Goal: Obtain resource: Obtain resource

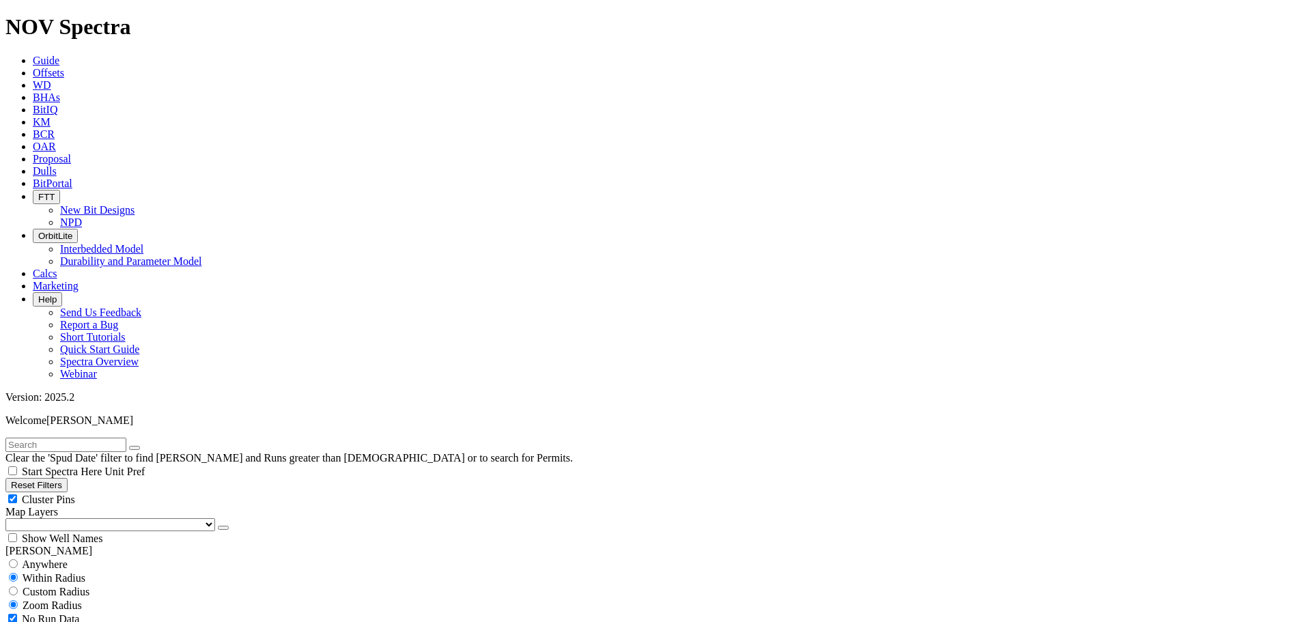
select select
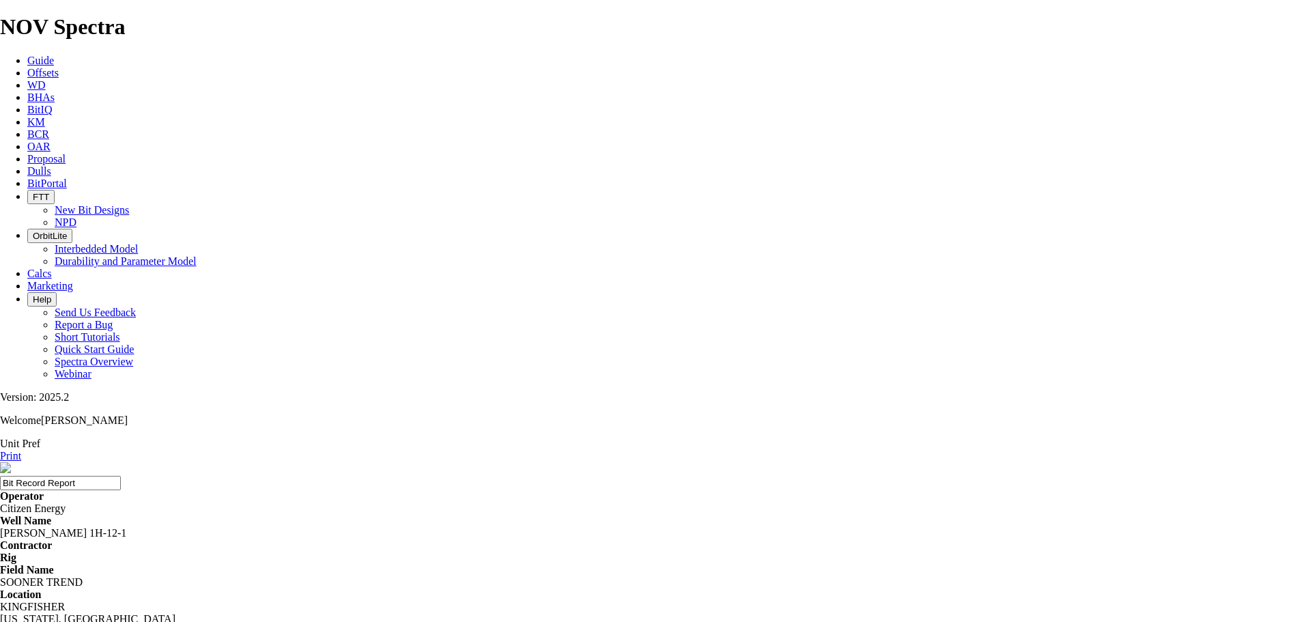
click at [0, 450] on icon at bounding box center [0, 456] width 0 height 12
